Goal: Task Accomplishment & Management: Manage account settings

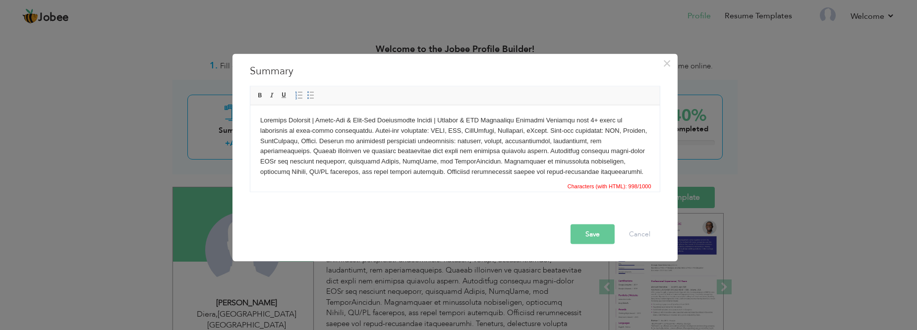
click at [517, 119] on body at bounding box center [454, 156] width 389 height 82
click at [368, 129] on body at bounding box center [454, 156] width 389 height 82
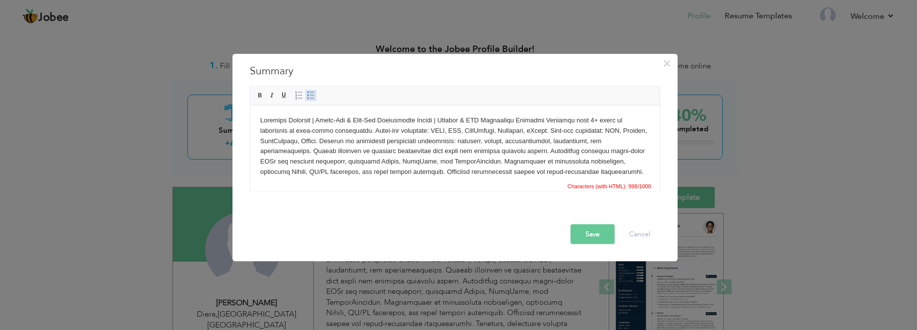
click at [307, 96] on span at bounding box center [311, 96] width 8 height 8
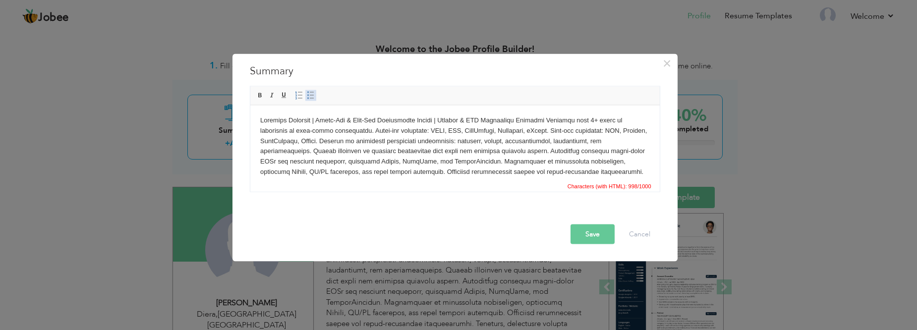
click at [307, 96] on span at bounding box center [311, 96] width 8 height 8
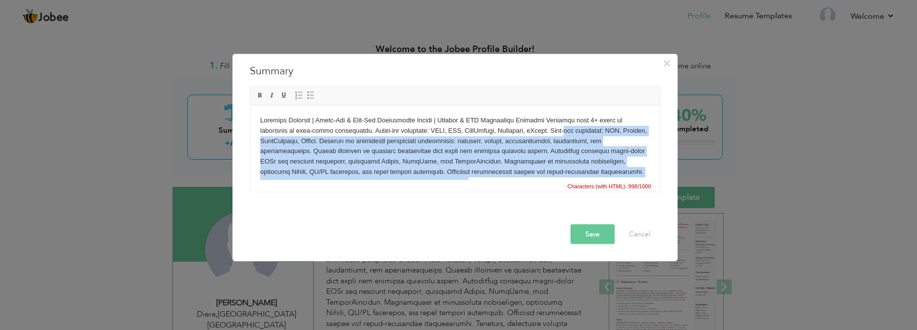
scroll to position [28, 0]
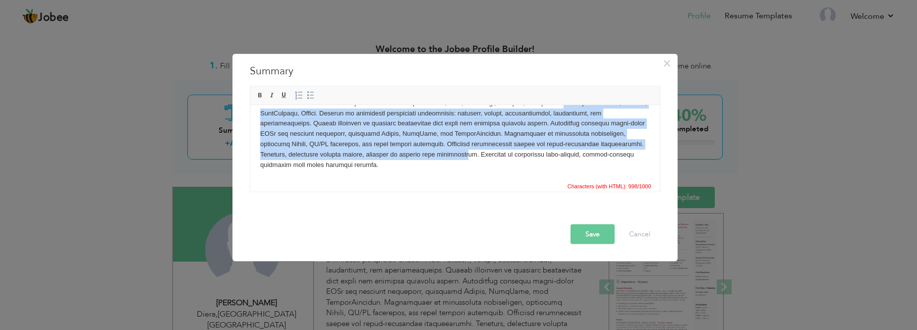
drag, startPoint x: 367, startPoint y: 130, endPoint x: 626, endPoint y: 181, distance: 263.6
click at [626, 179] on html at bounding box center [454, 128] width 409 height 102
click at [314, 91] on link "Insert/Remove Bulleted List" at bounding box center [310, 95] width 11 height 11
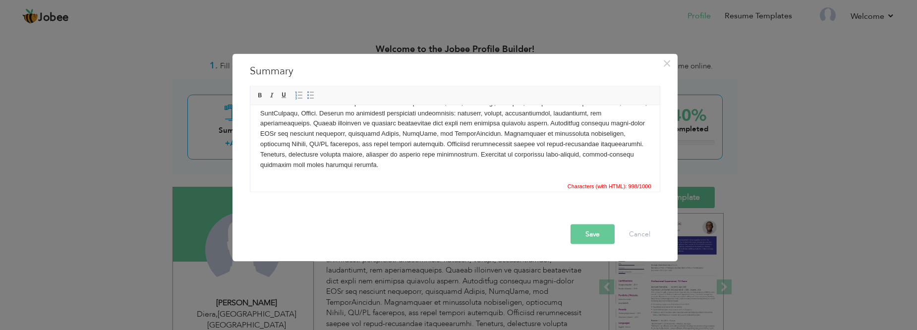
scroll to position [0, 0]
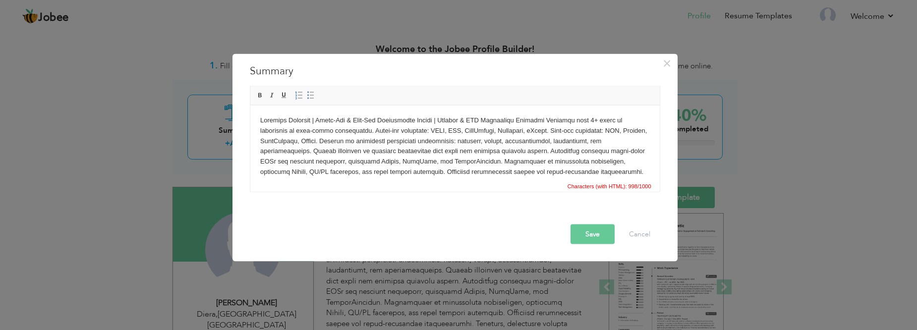
click at [261, 119] on html at bounding box center [454, 156] width 409 height 102
click at [261, 119] on body at bounding box center [454, 156] width 389 height 82
click at [488, 289] on div "× Summary Rich Text Editor, summaryEditor Editor toolbars Basic Styles Bold Ita…" at bounding box center [458, 165] width 917 height 330
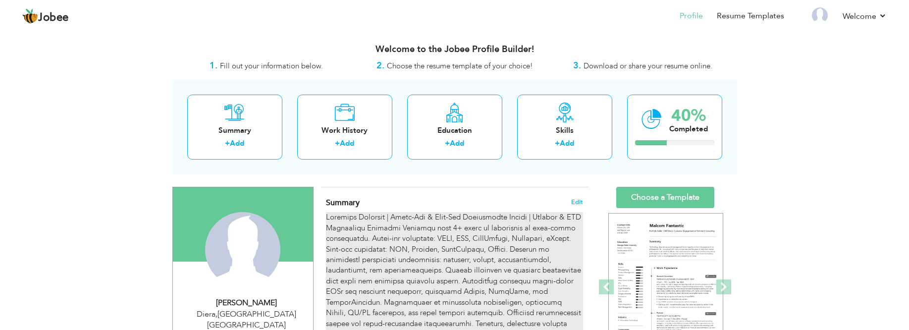
click at [451, 252] on div at bounding box center [454, 281] width 257 height 138
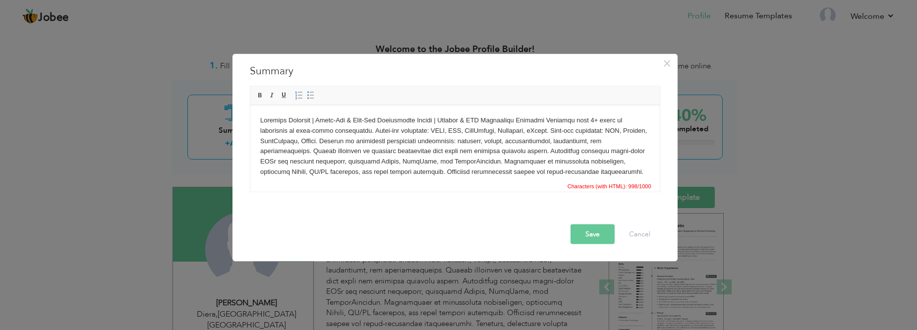
scroll to position [28, 0]
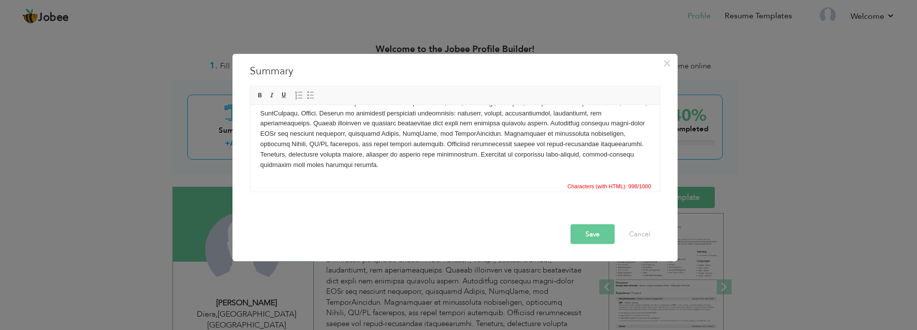
click at [437, 170] on html at bounding box center [454, 128] width 409 height 102
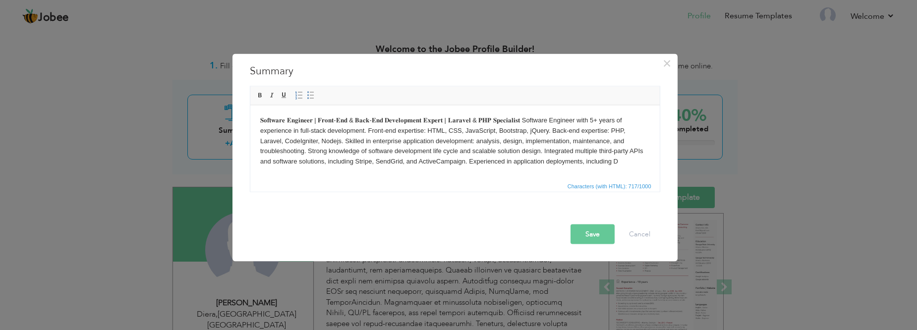
scroll to position [0, 0]
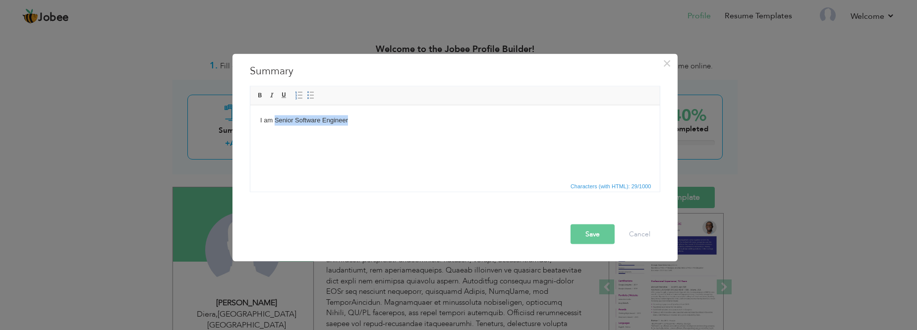
drag, startPoint x: 275, startPoint y: 119, endPoint x: 361, endPoint y: 122, distance: 86.3
click at [361, 122] on body "I am Senior Software Engineer" at bounding box center [454, 120] width 389 height 10
click at [260, 95] on span at bounding box center [260, 96] width 8 height 8
click at [367, 121] on body "I am Senior Software Engineer" at bounding box center [454, 120] width 389 height 10
click at [263, 95] on span at bounding box center [260, 96] width 8 height 8
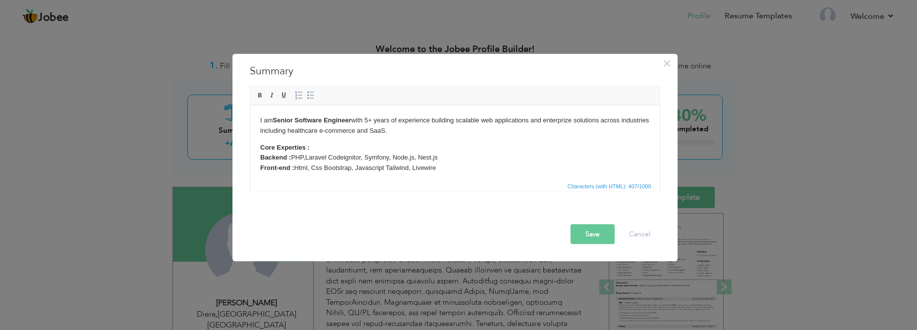
scroll to position [2, 0]
click at [395, 175] on p "Core Experties : Backend : PHP,Laravel Codeignitor, Symfony, Node.js, Nest.js F…" at bounding box center [454, 160] width 389 height 41
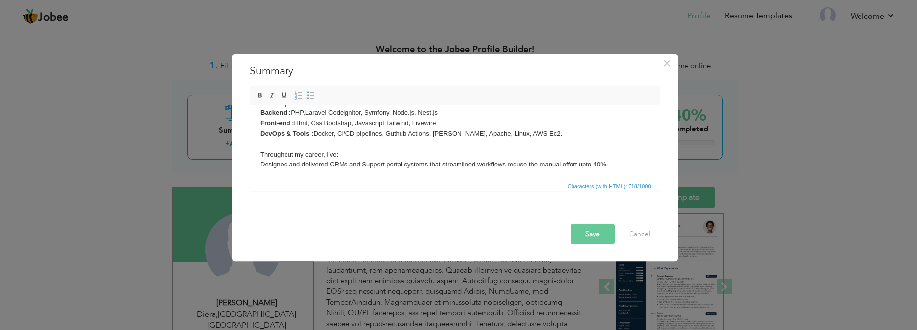
scroll to position [50, 0]
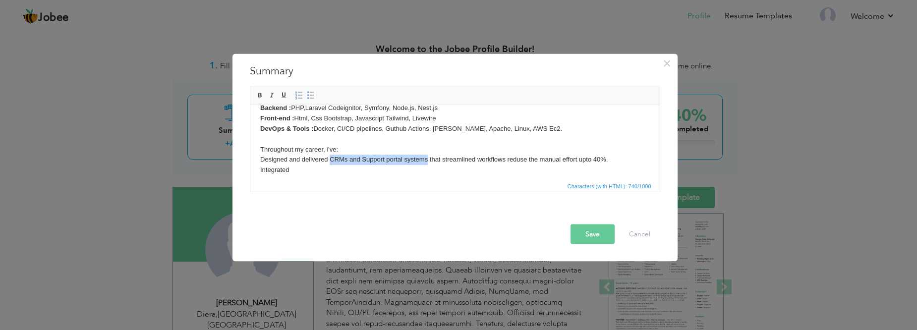
drag, startPoint x: 329, startPoint y: 158, endPoint x: 427, endPoint y: 159, distance: 97.1
click at [427, 159] on p "Core Experties : Backend : PHP,Laravel Codeignitor, Symfony, Node.js, Nest.js F…" at bounding box center [454, 134] width 389 height 82
click at [440, 162] on p "Core Experties : Backend : PHP,Laravel Codeignitor, Symfony, Node.js, Nest.js F…" at bounding box center [454, 134] width 389 height 82
click at [321, 165] on p "Core Experties : Backend : PHP,Laravel Codeignitor, Symfony, Node.js, Nest.js F…" at bounding box center [454, 134] width 389 height 82
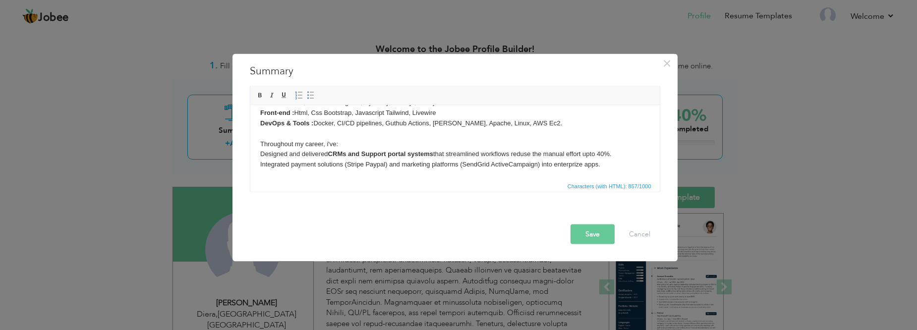
scroll to position [60, 0]
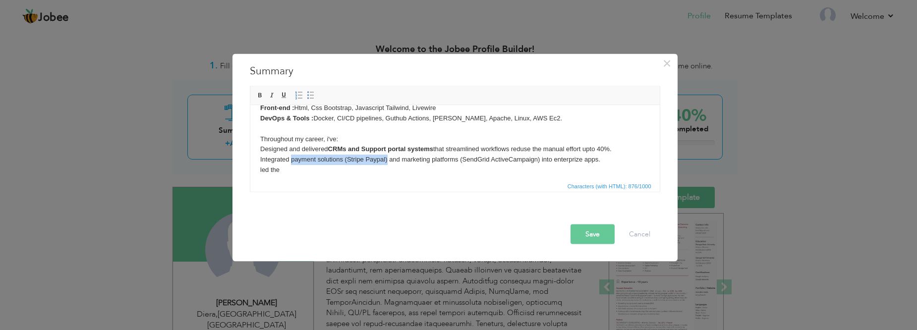
drag, startPoint x: 290, startPoint y: 159, endPoint x: 385, endPoint y: 158, distance: 95.1
click at [385, 158] on p "Core Experties : Backend : PHP,Laravel Codeignitor, Symfony, Node.js, Nest.js F…" at bounding box center [454, 128] width 389 height 93
click at [302, 172] on p "Core Experties : Backend : PHP,Laravel Codeignitor, Symfony, Node.js, Nest.js F…" at bounding box center [454, 128] width 389 height 93
click at [391, 166] on p "Core Experties : Backend : PHP,Laravel Codeignitor, Symfony, Node.js, Nest.js F…" at bounding box center [454, 128] width 389 height 93
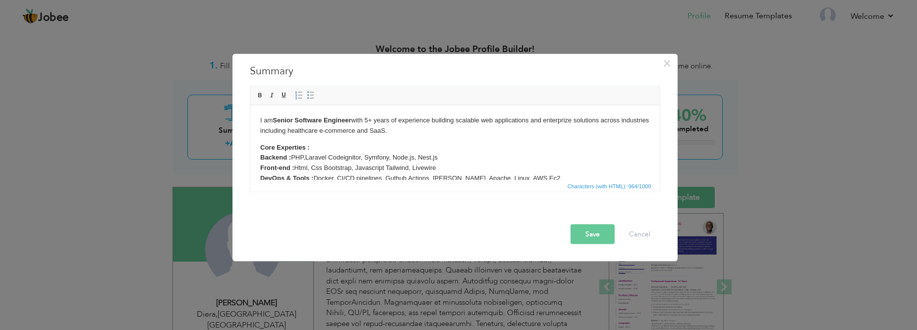
scroll to position [65, 0]
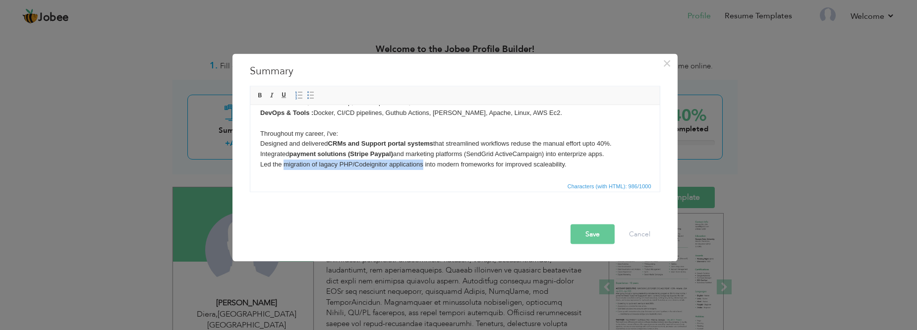
drag, startPoint x: 284, startPoint y: 163, endPoint x: 420, endPoint y: 168, distance: 135.9
click at [420, 168] on p "Core Experties : Backend : PHP,Laravel Codeignitor, Symfony, Node.js, Nest.js F…" at bounding box center [454, 123] width 389 height 93
click at [527, 165] on p "Core Experties : Backend : PHP,Laravel Codeignitor, Symfony, Node.js, Nest.js F…" at bounding box center [454, 123] width 389 height 93
drag, startPoint x: 284, startPoint y: 165, endPoint x: 385, endPoint y: 165, distance: 101.6
click at [385, 165] on p "Core Experties : Backend : PHP,Laravel Codeignitor, Symfony, Node.js, Nest.js F…" at bounding box center [454, 123] width 389 height 93
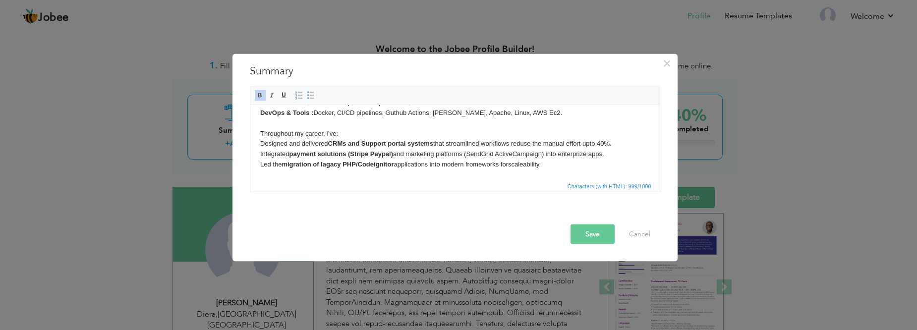
click at [403, 176] on html "I am Senior Software Engineer with 5+ years of experience building scalable web…" at bounding box center [454, 110] width 409 height 140
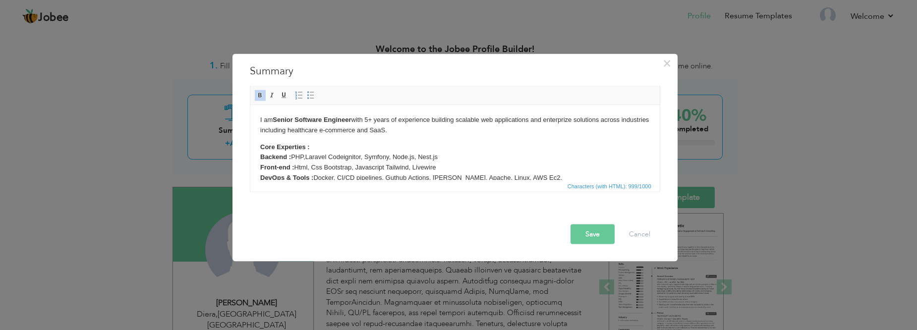
scroll to position [0, 0]
click at [272, 138] on body "I am Senior Software Engineer with 5+ years of experience building scalable web…" at bounding box center [454, 175] width 389 height 120
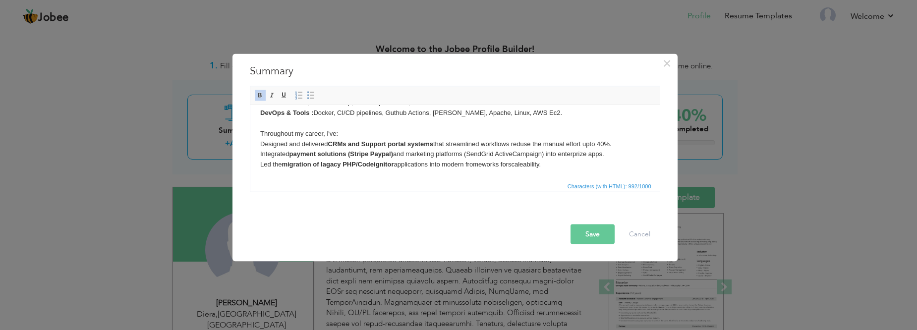
scroll to position [48, 0]
click at [259, 133] on html "I am Senior Software Engineer with 5+ years of experience building scalable web…" at bounding box center [454, 118] width 409 height 123
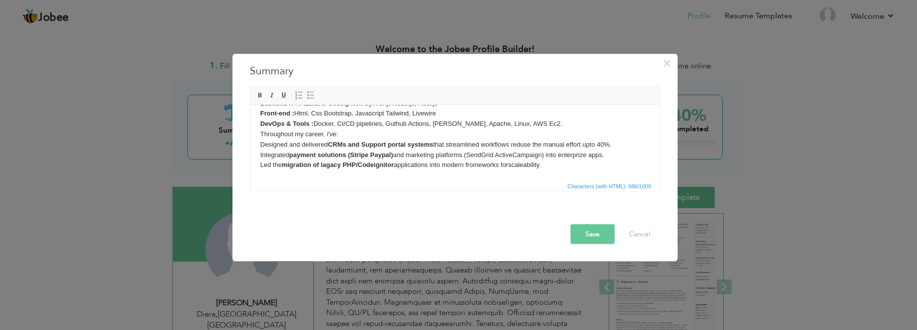
scroll to position [38, 0]
click at [579, 233] on button "Save" at bounding box center [592, 234] width 44 height 20
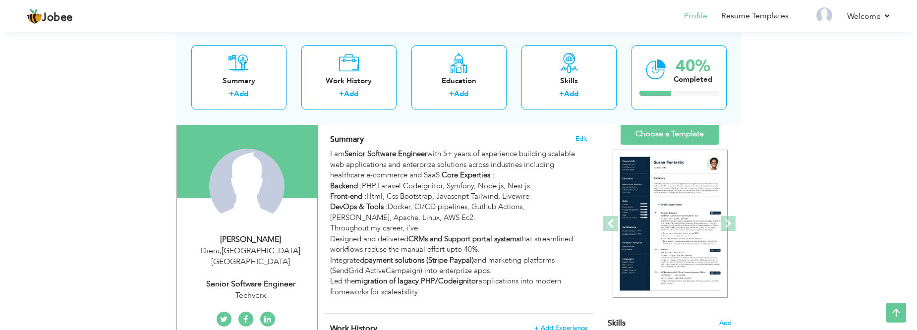
scroll to position [62, 0]
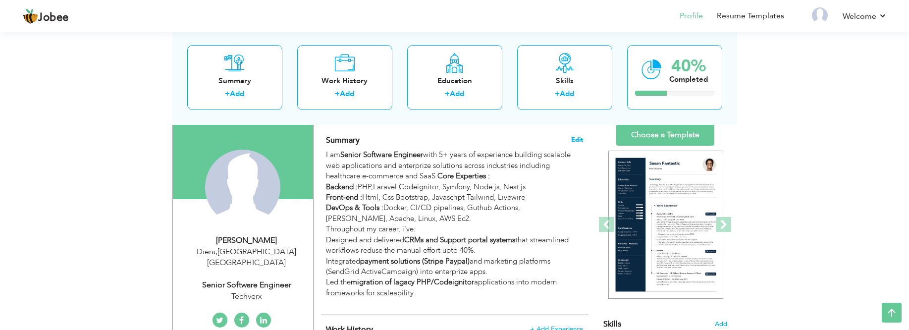
click at [578, 137] on span "Edit" at bounding box center [577, 139] width 12 height 7
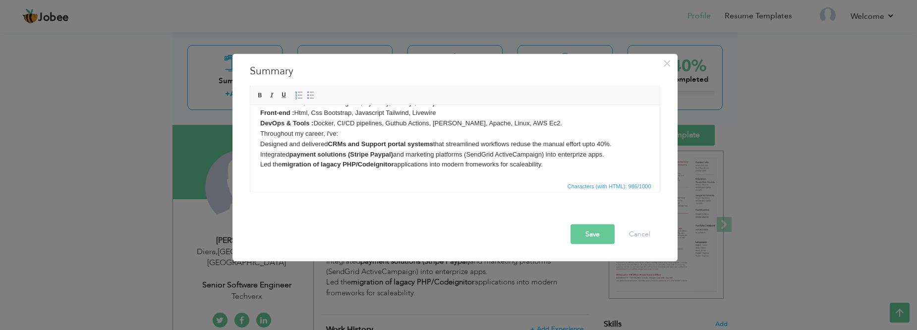
scroll to position [32, 0]
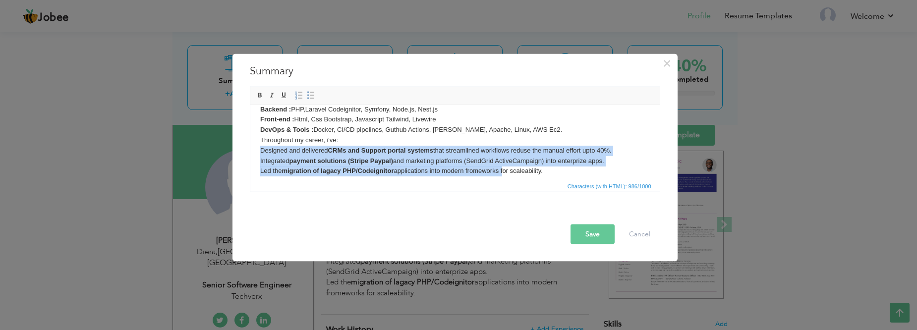
drag, startPoint x: 261, startPoint y: 150, endPoint x: 503, endPoint y: 168, distance: 243.0
click at [503, 168] on p "I am Senior Software Engineer with 5+ years of experience building scalable web…" at bounding box center [454, 129] width 389 height 93
click at [313, 95] on span at bounding box center [311, 96] width 8 height 8
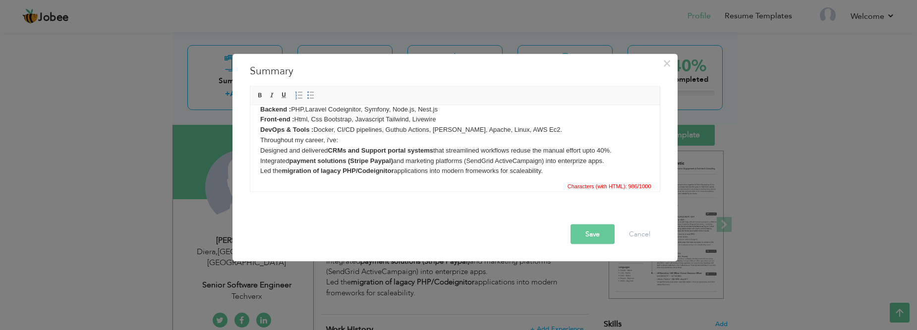
click at [537, 181] on span "Characters (with HTML): 986/1000" at bounding box center [454, 186] width 409 height 12
click at [600, 238] on button "Save" at bounding box center [592, 234] width 44 height 20
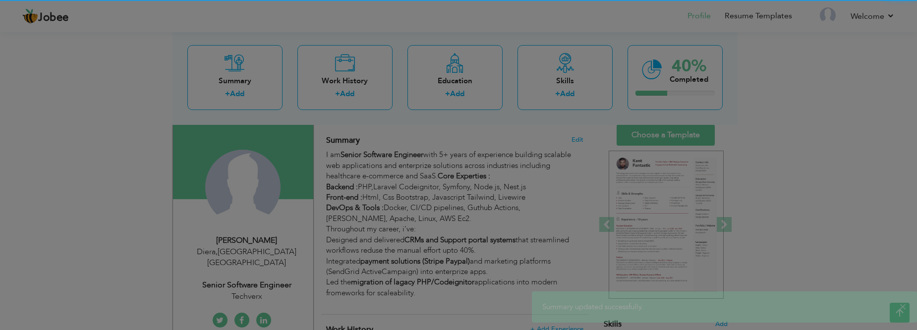
scroll to position [0, 0]
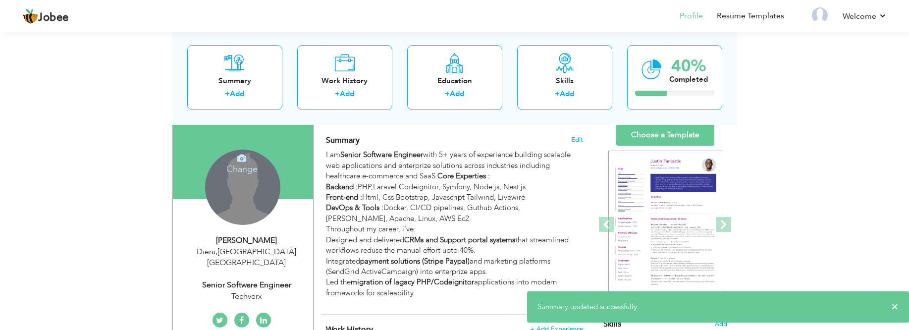
click at [240, 187] on div "Change Remove" at bounding box center [242, 187] width 75 height 75
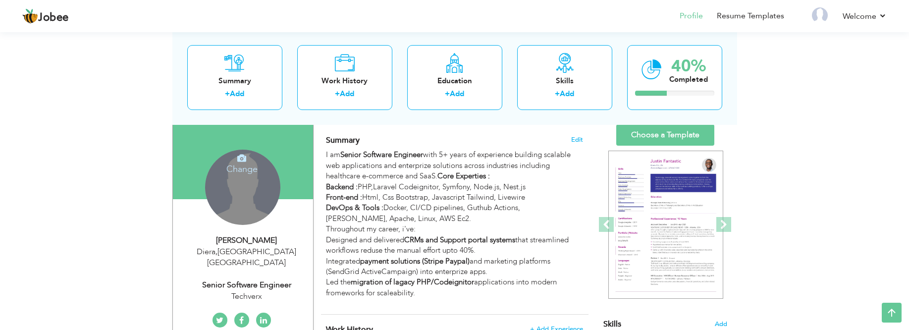
click at [234, 205] on div "Change Remove" at bounding box center [242, 187] width 75 height 75
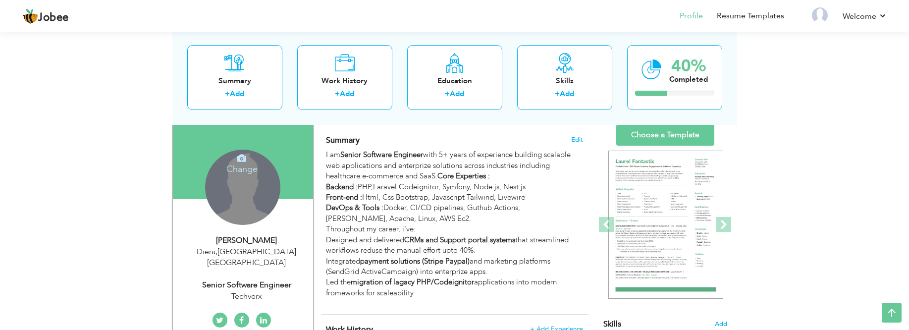
click at [244, 165] on h4 "Change" at bounding box center [242, 163] width 71 height 24
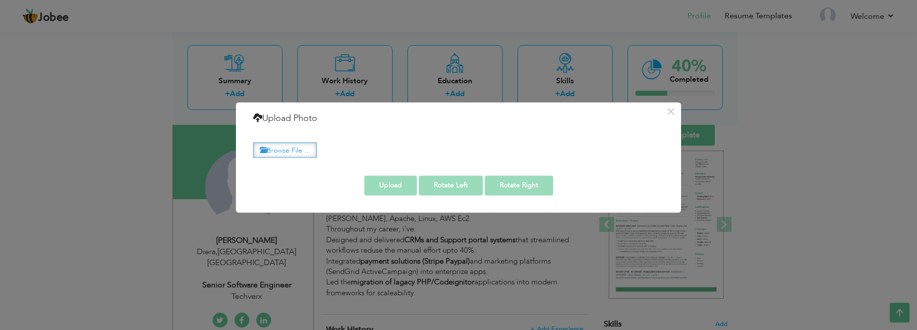
click at [296, 153] on label "Browse File ..." at bounding box center [284, 149] width 63 height 15
click at [0, 0] on input "Browse File ..." at bounding box center [0, 0] width 0 height 0
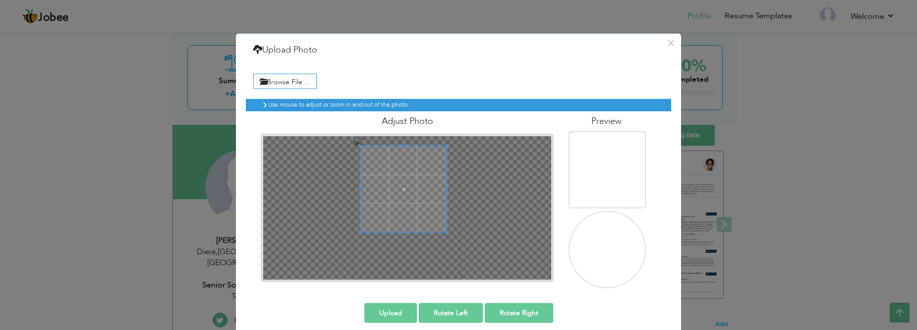
click at [408, 191] on span at bounding box center [403, 189] width 86 height 86
click at [599, 243] on img at bounding box center [611, 267] width 97 height 129
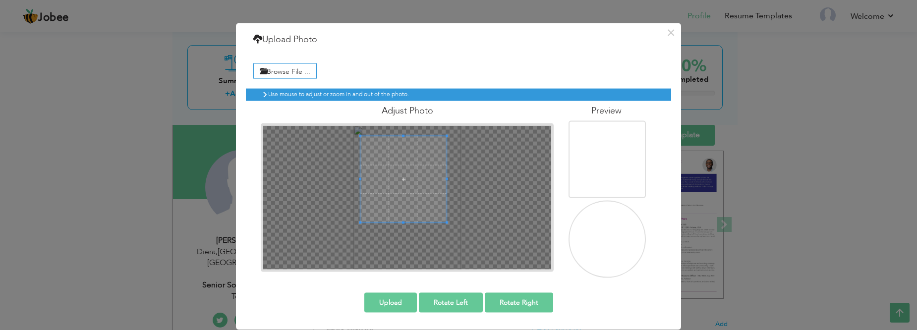
click at [375, 302] on button "Upload" at bounding box center [390, 303] width 53 height 20
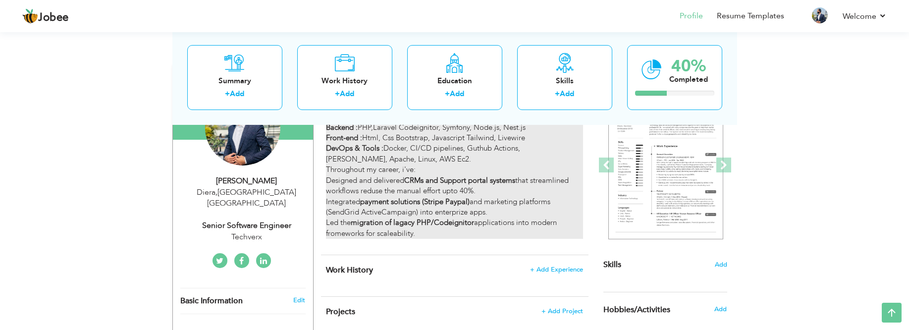
scroll to position [127, 0]
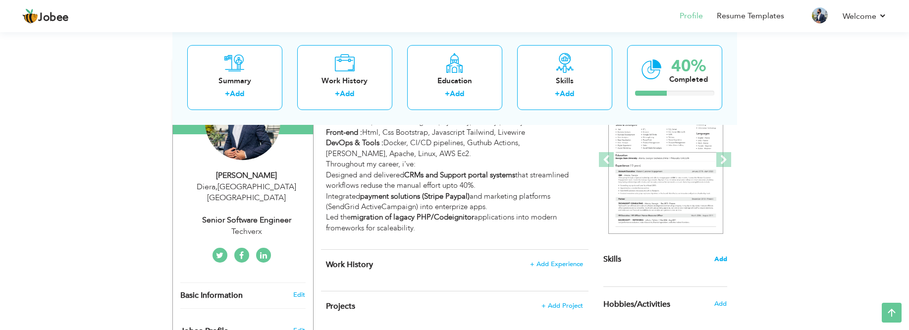
click at [725, 261] on span "Add" at bounding box center [720, 259] width 13 height 9
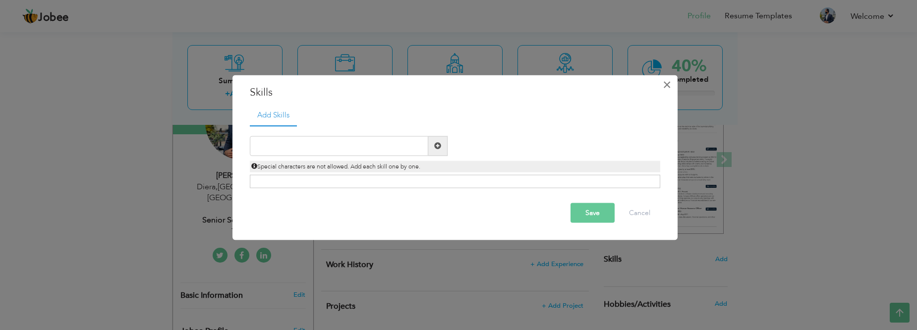
click at [667, 87] on span "×" at bounding box center [666, 85] width 8 height 18
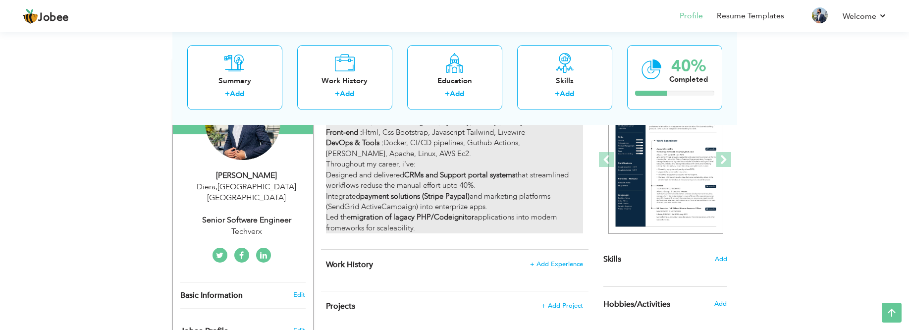
scroll to position [0, 0]
